Goal: Find contact information: Find contact information

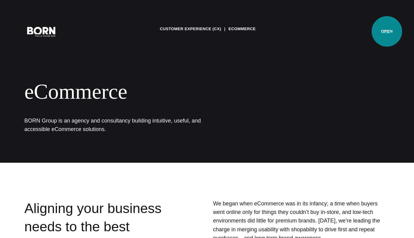
click at [387, 31] on button "Primary Menu" at bounding box center [386, 31] width 15 height 13
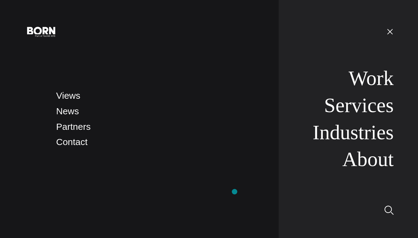
click at [235, 192] on nav "Views News Partners Contact" at bounding box center [161, 119] width 211 height 238
click at [146, 155] on nav "Views News Partners Contact" at bounding box center [161, 119] width 211 height 238
click at [71, 144] on link "Contact" at bounding box center [71, 142] width 31 height 10
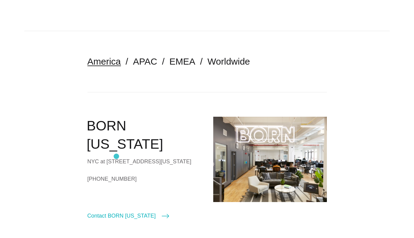
scroll to position [164, 0]
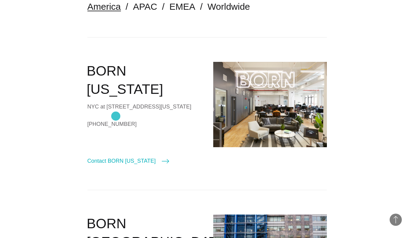
click at [116, 119] on link "+1 (212)-203-9437" at bounding box center [144, 123] width 114 height 9
click at [92, 119] on link "+1 (212)-203-9437" at bounding box center [144, 123] width 114 height 9
click at [89, 119] on link "+1 (212)-203-9437" at bounding box center [144, 123] width 114 height 9
click at [102, 119] on link "+1 (212)-203-9437" at bounding box center [144, 123] width 114 height 9
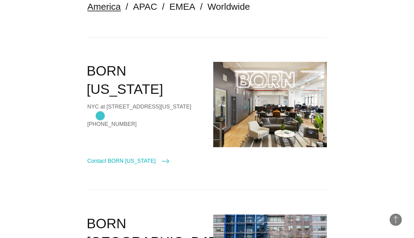
click at [100, 119] on link "[PHONE_NUMBER]" at bounding box center [144, 123] width 114 height 9
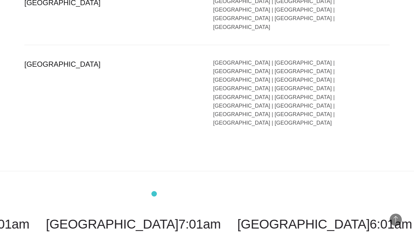
scroll to position [1517, 0]
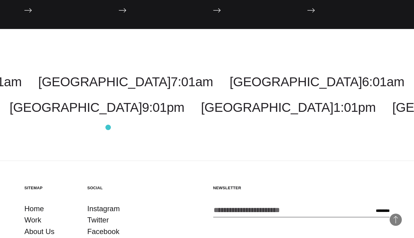
scroll to position [980, 0]
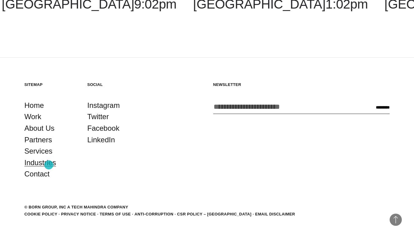
click at [49, 165] on link "Industries" at bounding box center [40, 163] width 32 height 12
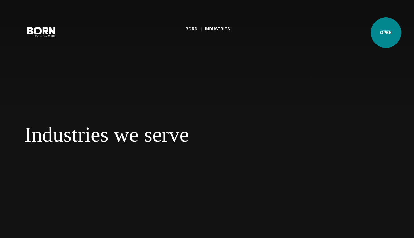
click at [386, 33] on button "Primary Menu" at bounding box center [386, 31] width 15 height 13
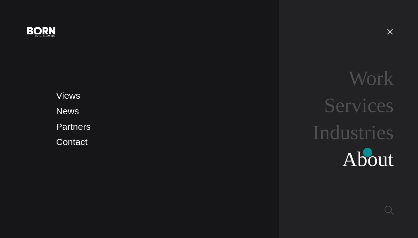
click at [368, 152] on link "About" at bounding box center [368, 159] width 51 height 23
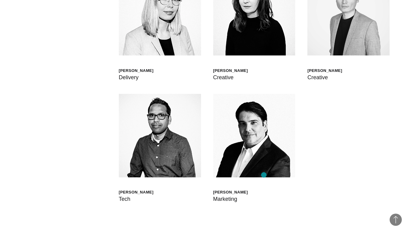
scroll to position [1751, 0]
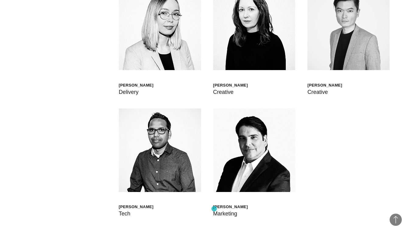
click at [214, 209] on div "[PERSON_NAME]" at bounding box center [230, 206] width 35 height 5
drag, startPoint x: 215, startPoint y: 208, endPoint x: 271, endPoint y: 207, distance: 56.0
click at [271, 207] on div "Mauricio Sauma Marketing" at bounding box center [254, 163] width 82 height 110
click at [270, 210] on div "Mauricio Sauma Marketing" at bounding box center [254, 163] width 82 height 110
drag, startPoint x: 212, startPoint y: 207, endPoint x: 256, endPoint y: 206, distance: 43.9
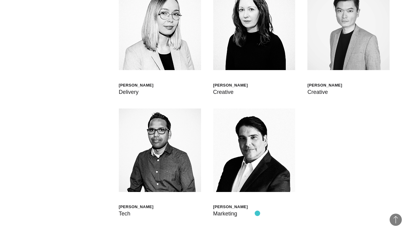
click at [256, 206] on div "Scott Sorokin Global Head of Born XDS Shashank Tamotia Chief Delivery Officer B…" at bounding box center [206, 109] width 365 height 292
drag, startPoint x: 213, startPoint y: 206, endPoint x: 239, endPoint y: 210, distance: 25.8
click at [239, 210] on div "Mauricio Sauma Marketing" at bounding box center [230, 211] width 35 height 14
click at [215, 234] on div "Scott Sorokin Global Head of Born XDS Shashank Tamotia Chief Delivery Officer B…" at bounding box center [206, 109] width 365 height 292
click at [214, 208] on div "Mauricio Sauma" at bounding box center [230, 206] width 35 height 5
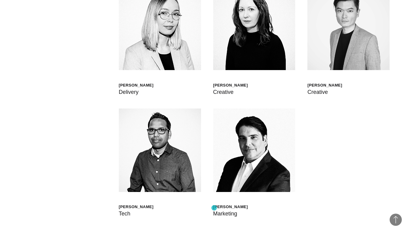
click at [214, 208] on div "Mauricio Sauma" at bounding box center [230, 206] width 35 height 5
click at [226, 206] on div "Mauricio Sauma" at bounding box center [230, 206] width 35 height 5
click at [228, 206] on div "Mauricio Sauma" at bounding box center [230, 206] width 35 height 5
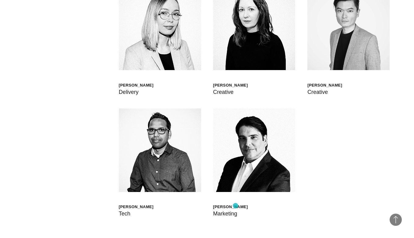
click at [235, 206] on div "Mauricio Sauma" at bounding box center [230, 206] width 35 height 5
click at [234, 205] on div "Mauricio Sauma" at bounding box center [230, 206] width 35 height 5
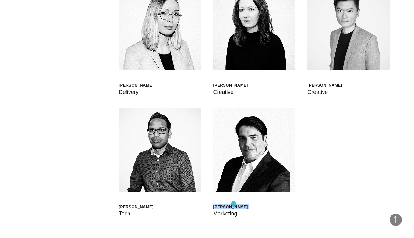
copy div "Mauricio Sauma"
click at [212, 226] on div "Scott Sorokin Global Head of Born XDS Shashank Tamotia Chief Delivery Officer B…" at bounding box center [206, 109] width 365 height 292
click at [216, 214] on div "Marketing" at bounding box center [230, 213] width 35 height 9
copy div "Marketing"
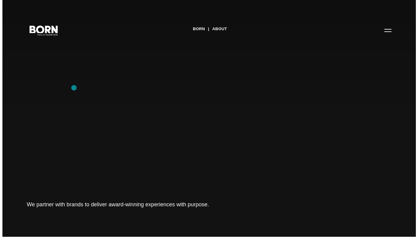
scroll to position [0, 0]
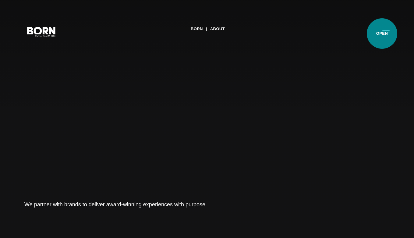
click at [382, 34] on button "Primary Menu" at bounding box center [386, 31] width 15 height 13
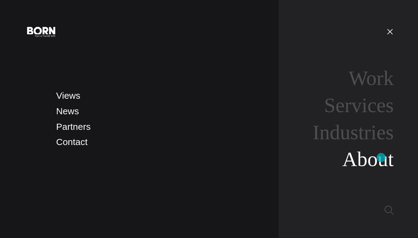
click at [382, 157] on link "About" at bounding box center [368, 159] width 51 height 23
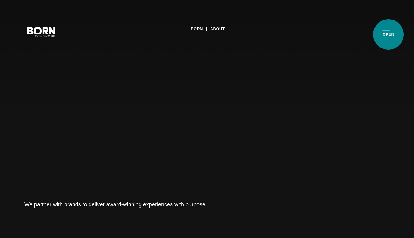
click at [388, 34] on button "Primary Menu" at bounding box center [386, 31] width 15 height 13
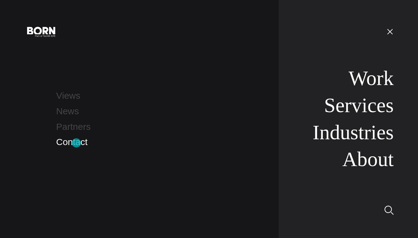
click at [76, 143] on link "Contact" at bounding box center [71, 142] width 31 height 10
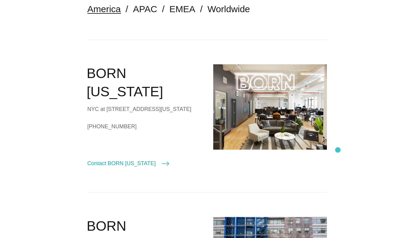
scroll to position [164, 0]
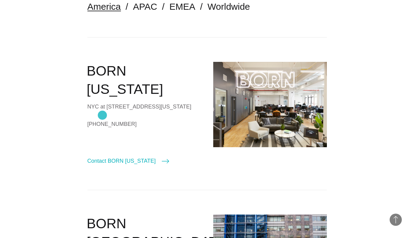
click at [102, 119] on link "[PHONE_NUMBER]" at bounding box center [144, 123] width 114 height 9
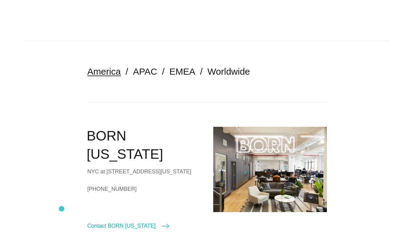
scroll to position [110, 0]
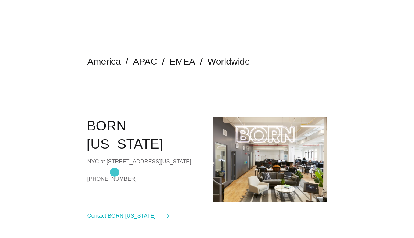
click at [115, 174] on link "[PHONE_NUMBER]" at bounding box center [144, 178] width 114 height 9
click at [114, 174] on link "[PHONE_NUMBER]" at bounding box center [144, 178] width 114 height 9
drag, startPoint x: 86, startPoint y: 167, endPoint x: 134, endPoint y: 165, distance: 47.5
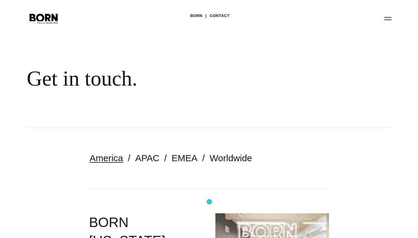
scroll to position [0, 0]
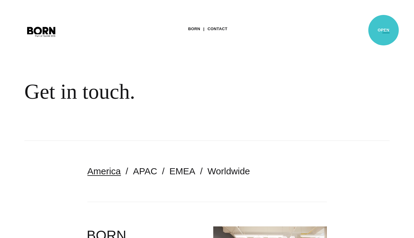
click at [383, 30] on button "Primary Menu" at bounding box center [386, 31] width 15 height 13
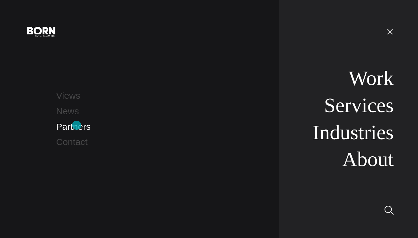
click at [77, 125] on link "Partners" at bounding box center [73, 127] width 34 height 10
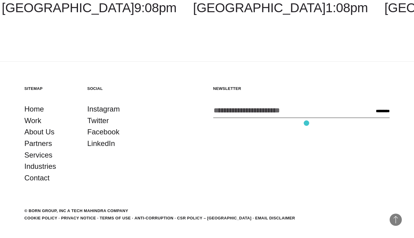
scroll to position [1229, 0]
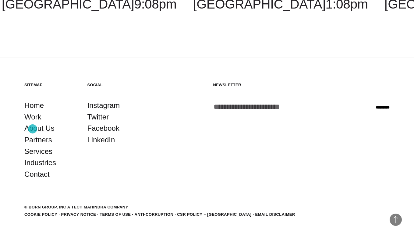
click at [33, 129] on link "About Us" at bounding box center [39, 128] width 30 height 12
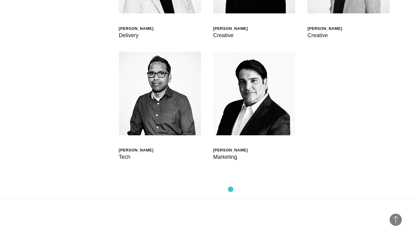
scroll to position [1809, 0]
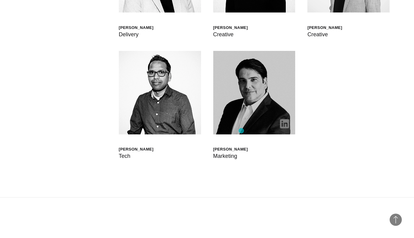
click at [241, 131] on img at bounding box center [254, 92] width 82 height 83
click at [240, 99] on img at bounding box center [254, 92] width 82 height 83
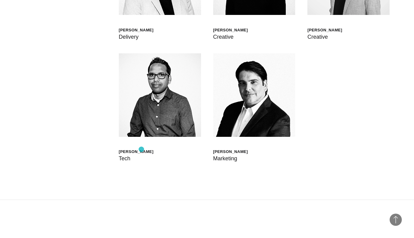
scroll to position [1806, 0]
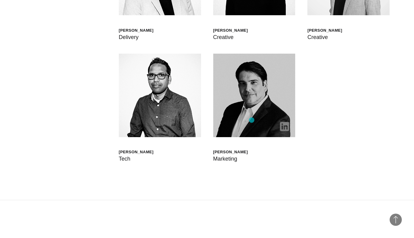
click at [252, 120] on img at bounding box center [254, 95] width 82 height 83
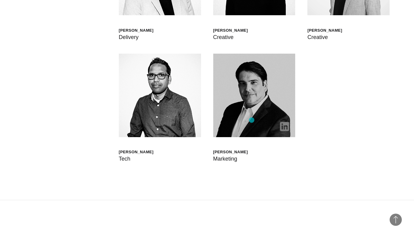
click at [252, 120] on img at bounding box center [254, 95] width 82 height 83
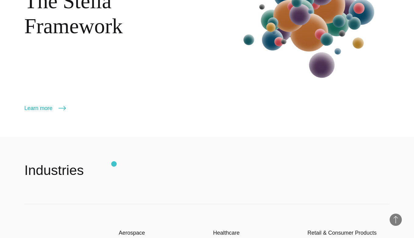
scroll to position [820, 0]
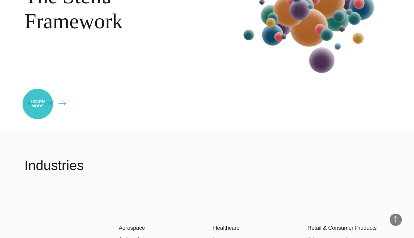
click at [38, 104] on link "Learn more" at bounding box center [44, 103] width 41 height 9
